Goal: Task Accomplishment & Management: Manage account settings

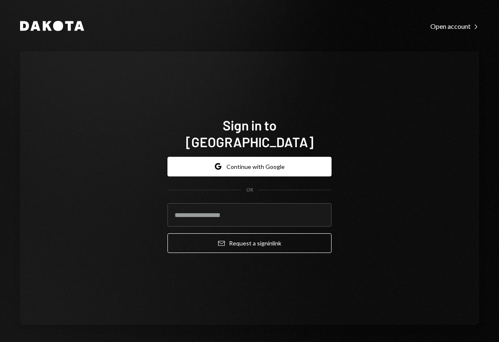
type input "**********"
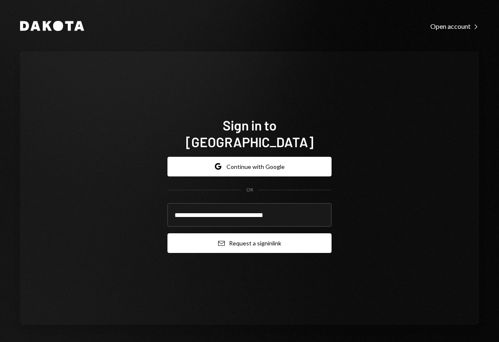
click at [236, 237] on button "Email Request a sign in link" at bounding box center [249, 243] width 164 height 20
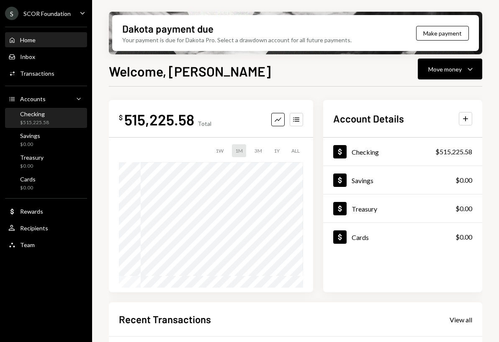
click at [37, 123] on div "$515,225.58" at bounding box center [34, 122] width 29 height 7
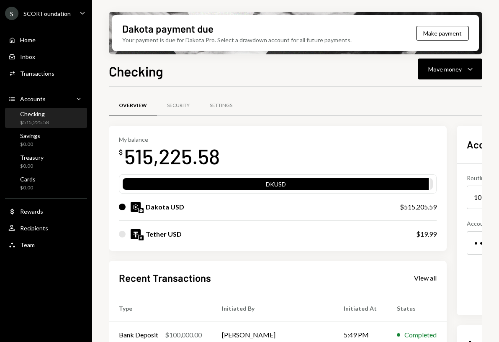
scroll to position [120, 0]
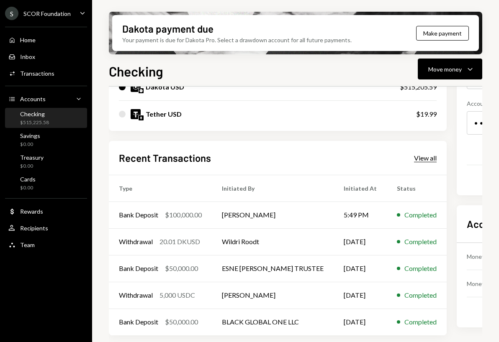
click at [430, 156] on div "View all" at bounding box center [425, 158] width 23 height 8
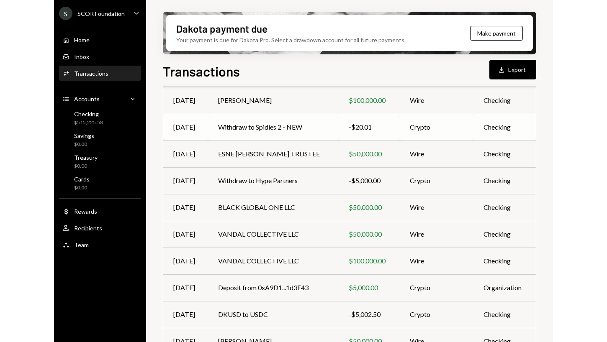
scroll to position [134, 0]
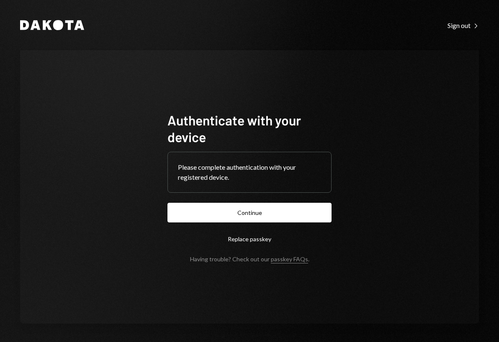
click at [194, 205] on button "Continue" at bounding box center [249, 213] width 164 height 20
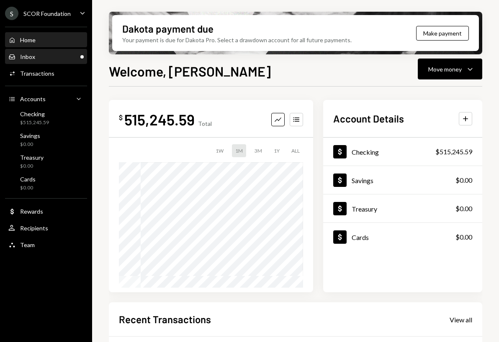
click at [51, 55] on div "Inbox Inbox" at bounding box center [45, 57] width 75 height 8
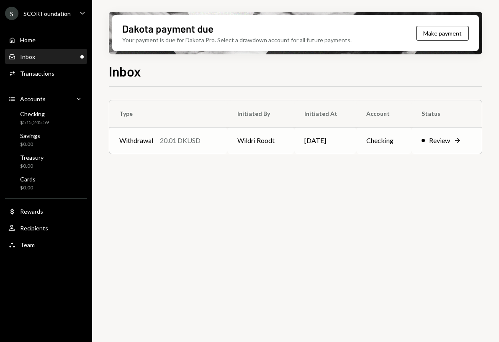
click at [467, 136] on div "Review Right Arrow" at bounding box center [446, 141] width 50 height 10
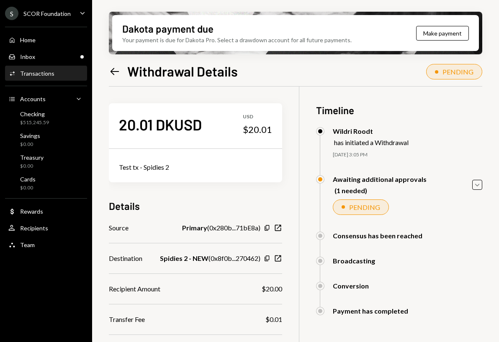
scroll to position [67, 0]
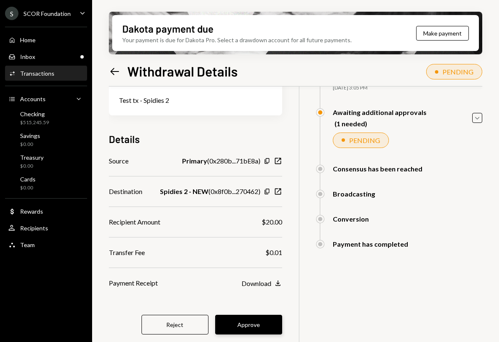
click at [255, 328] on button "Approve" at bounding box center [248, 325] width 67 height 20
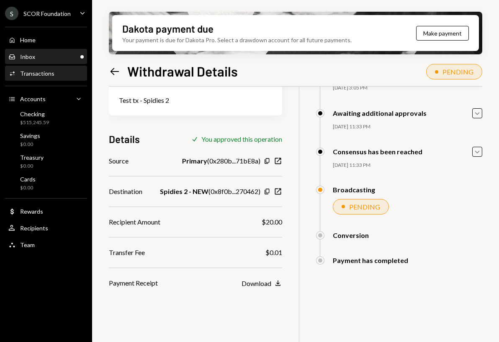
click at [42, 58] on div "Inbox Inbox" at bounding box center [45, 57] width 75 height 8
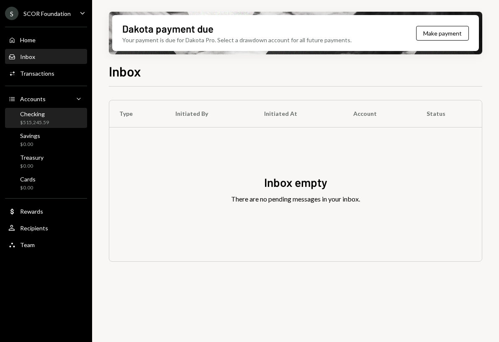
click at [48, 116] on div "Checking" at bounding box center [34, 113] width 29 height 7
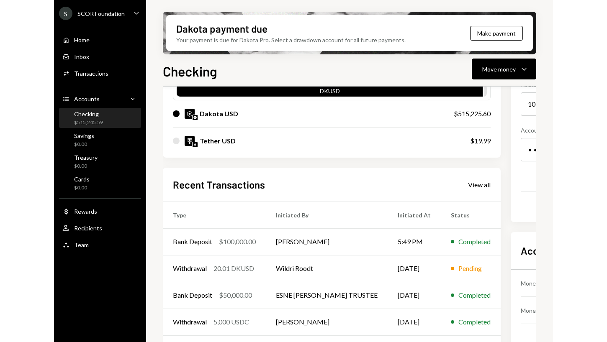
scroll to position [94, 0]
